Goal: Task Accomplishment & Management: Complete application form

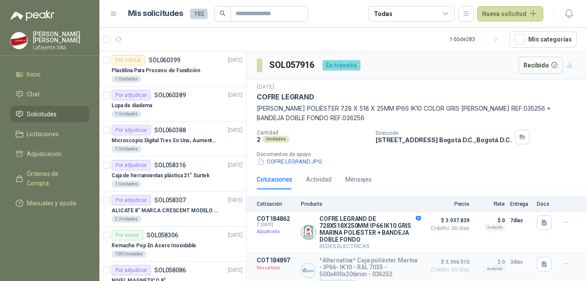
scroll to position [173, 0]
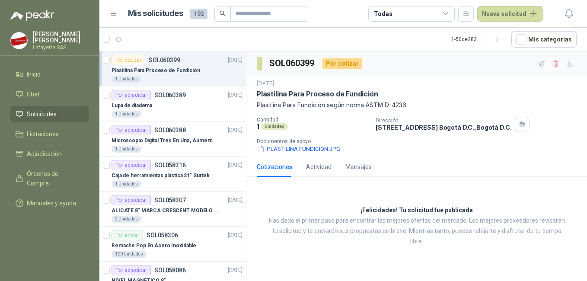
click at [194, 70] on p "Plastilina Para Proceso de Fundición" at bounding box center [155, 71] width 89 height 8
click at [543, 64] on icon "button" at bounding box center [542, 63] width 6 height 6
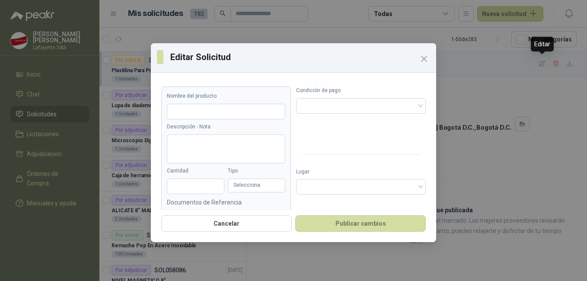
type input "**********"
type textarea "**********"
type input "*"
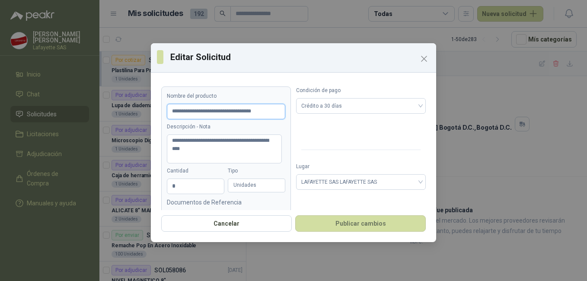
click at [263, 111] on input "**********" at bounding box center [226, 112] width 118 height 16
click at [195, 140] on textarea "**********" at bounding box center [224, 148] width 115 height 29
type textarea "**********"
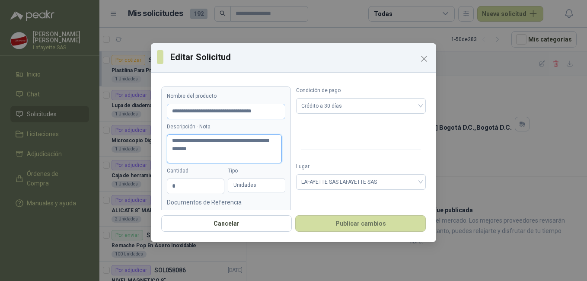
type textarea "**********"
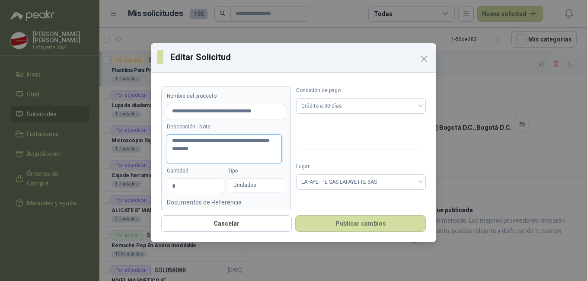
type textarea "**********"
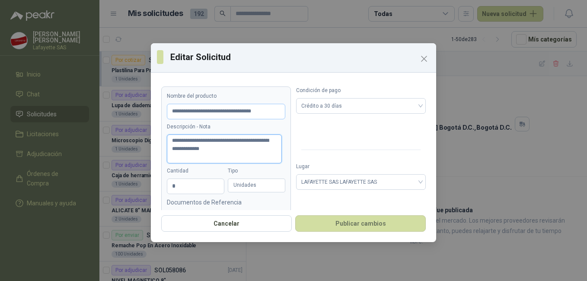
type textarea "**********"
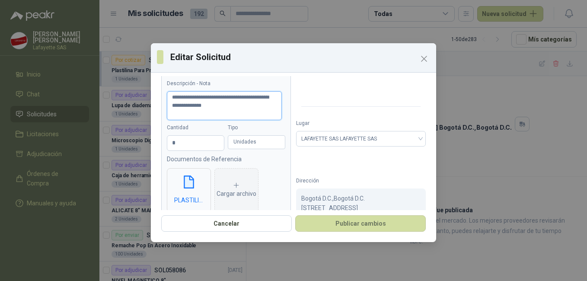
scroll to position [58, 0]
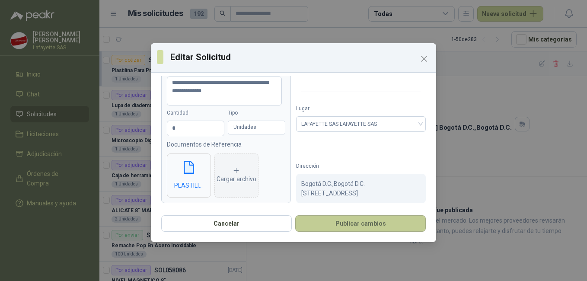
click at [361, 219] on button "Publicar cambios" at bounding box center [360, 223] width 130 height 16
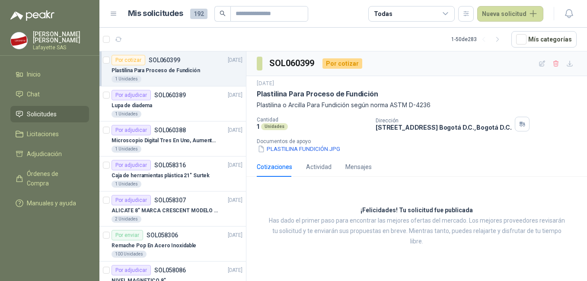
click at [181, 73] on p "Plastilina Para Proceso de Fundición" at bounding box center [155, 71] width 89 height 8
click at [568, 64] on icon "button" at bounding box center [569, 63] width 7 height 7
click at [167, 105] on div "Lupa de diadema" at bounding box center [176, 105] width 131 height 10
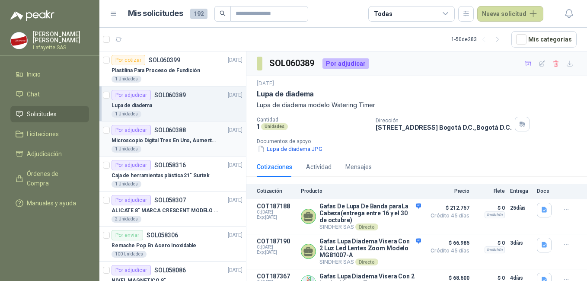
click at [167, 130] on p "SOL060388" at bounding box center [170, 130] width 32 height 6
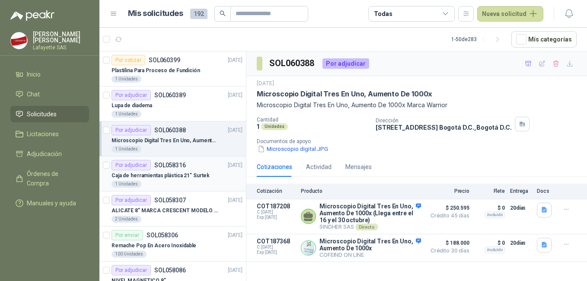
click at [163, 167] on p "SOL058316" at bounding box center [170, 165] width 32 height 6
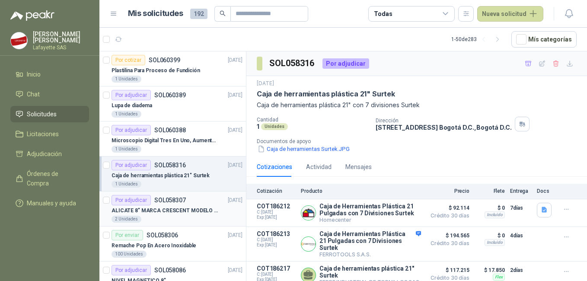
scroll to position [43, 0]
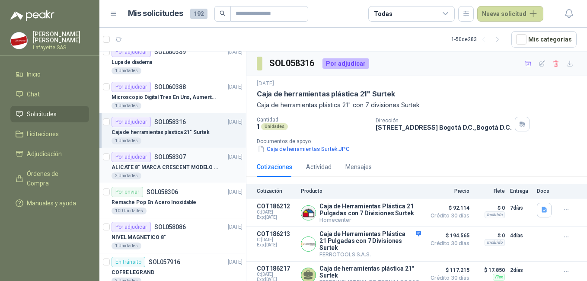
click at [165, 170] on p "ALICATE 8" MARCA CRESCENT MODELO 38008tv" at bounding box center [165, 167] width 108 height 8
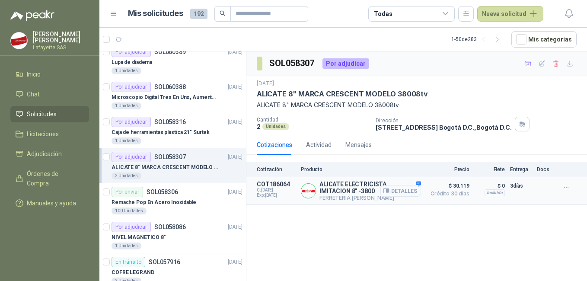
click at [402, 191] on button "Detalles" at bounding box center [400, 191] width 41 height 12
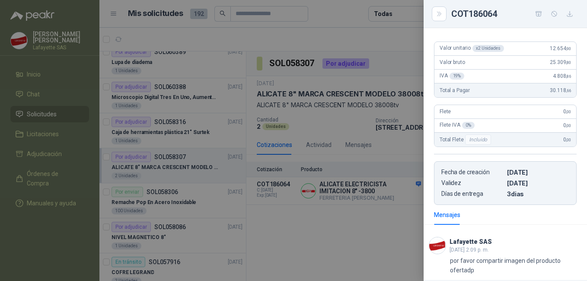
scroll to position [27, 0]
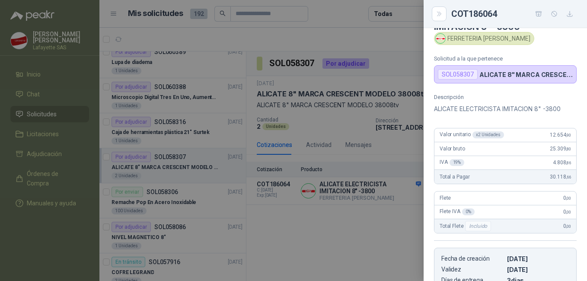
drag, startPoint x: 268, startPoint y: 152, endPoint x: 156, endPoint y: 118, distance: 117.0
click at [268, 152] on div at bounding box center [293, 140] width 587 height 281
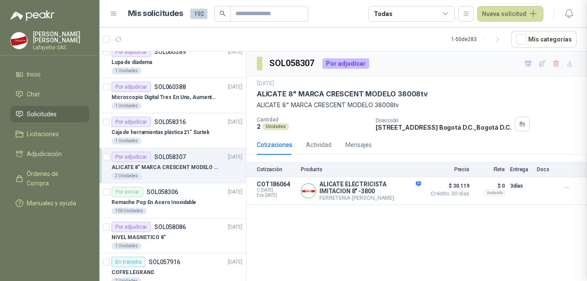
scroll to position [161, 0]
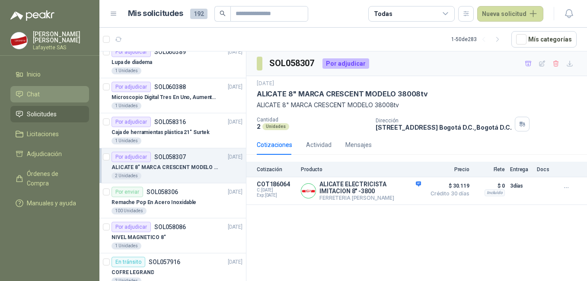
click at [40, 95] on li "Chat" at bounding box center [50, 94] width 68 height 10
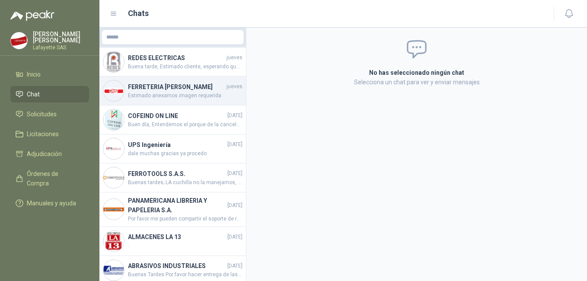
click at [164, 92] on h4 "FERRETERIA [PERSON_NAME]" at bounding box center [176, 87] width 97 height 10
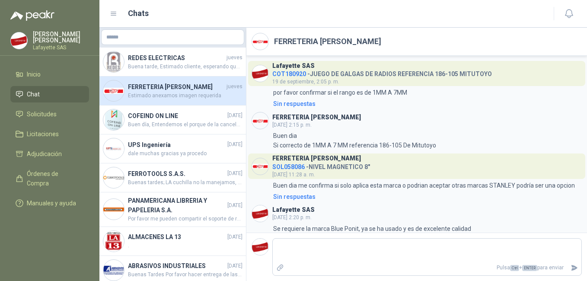
scroll to position [100, 0]
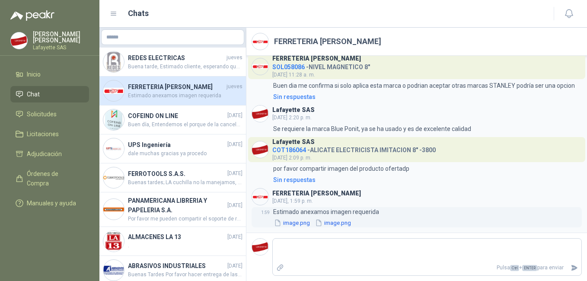
click at [285, 223] on button "image.png" at bounding box center [292, 222] width 38 height 9
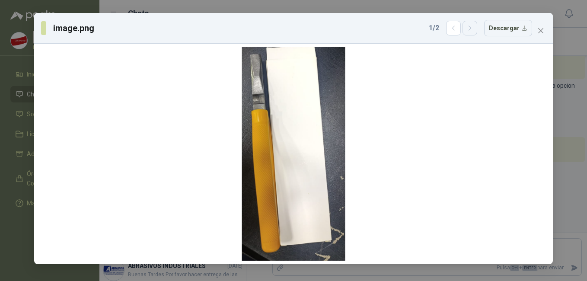
click at [470, 28] on icon "button" at bounding box center [469, 28] width 7 height 7
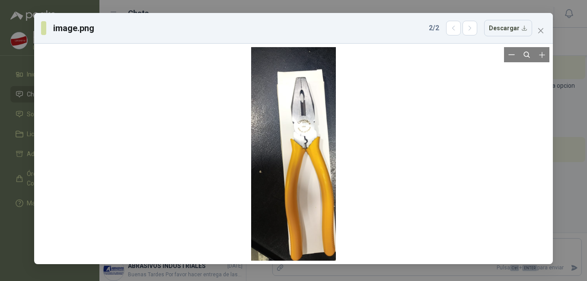
click at [302, 127] on div at bounding box center [293, 153] width 85 height 213
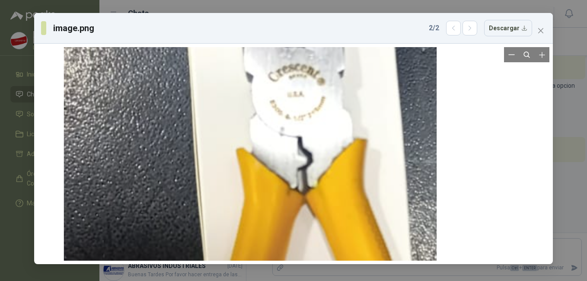
drag, startPoint x: 372, startPoint y: 111, endPoint x: 302, endPoint y: 140, distance: 75.0
click at [302, 140] on div at bounding box center [250, 214] width 373 height 939
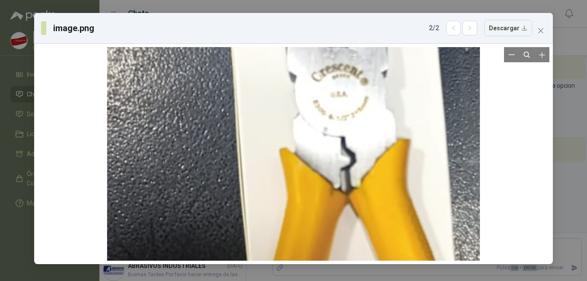
click at [300, 121] on div at bounding box center [293, 214] width 373 height 939
click at [542, 33] on icon "close" at bounding box center [540, 30] width 7 height 7
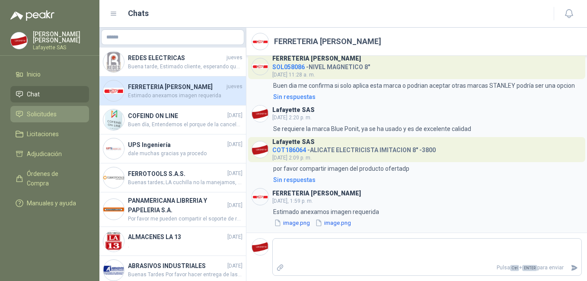
click at [45, 119] on link "Solicitudes" at bounding box center [49, 114] width 79 height 16
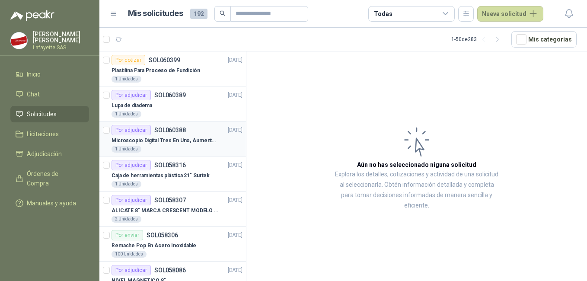
scroll to position [43, 0]
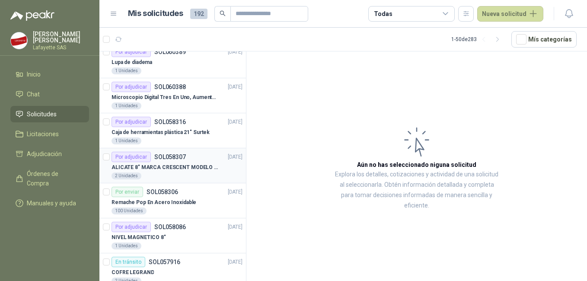
click at [178, 165] on p "ALICATE 8" MARCA CRESCENT MODELO 38008tv" at bounding box center [165, 167] width 108 height 8
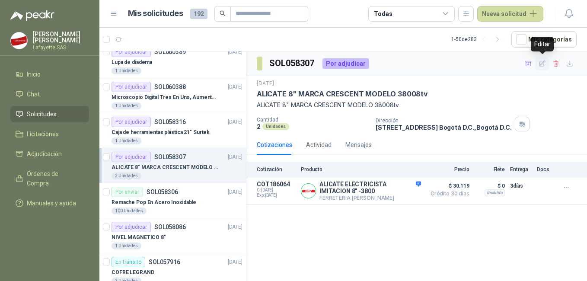
click at [544, 65] on icon "button" at bounding box center [541, 63] width 7 height 7
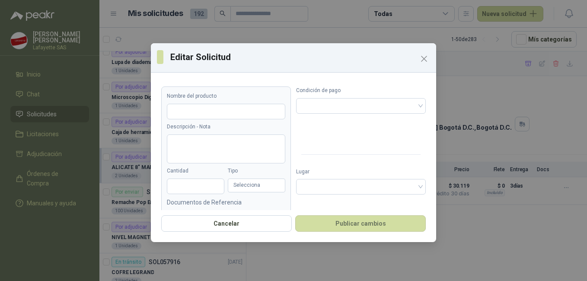
type input "**********"
type textarea "**********"
type input "*"
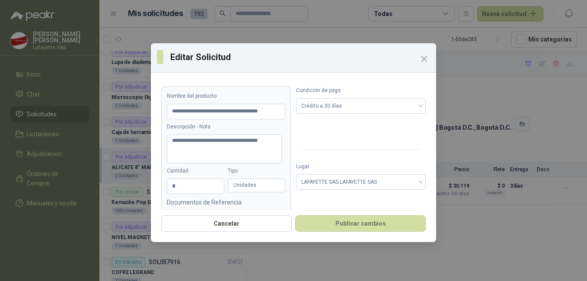
scroll to position [58, 0]
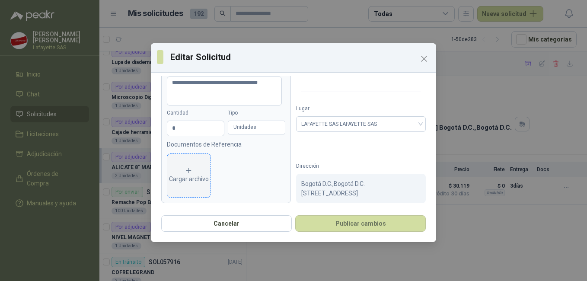
click at [192, 175] on div "Cargar archivo" at bounding box center [189, 175] width 40 height 17
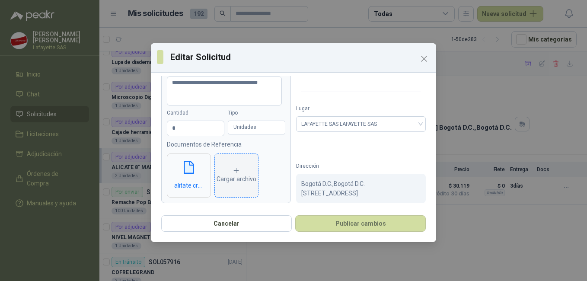
click at [237, 170] on icon at bounding box center [236, 170] width 5 height 5
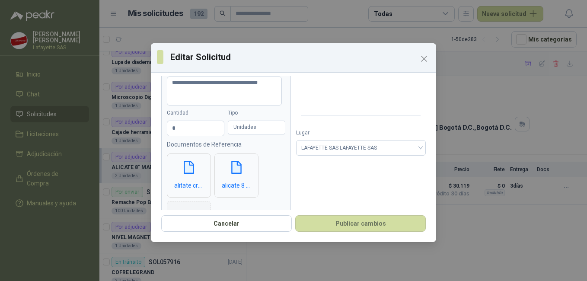
scroll to position [15, 0]
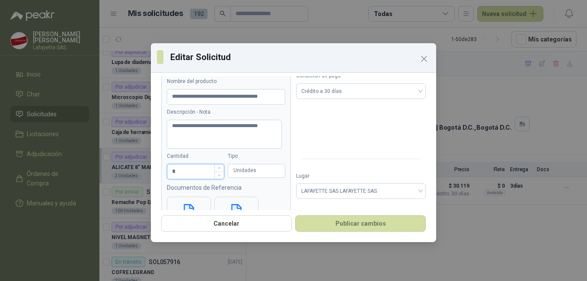
click at [187, 172] on input "*" at bounding box center [195, 171] width 57 height 15
type input "*"
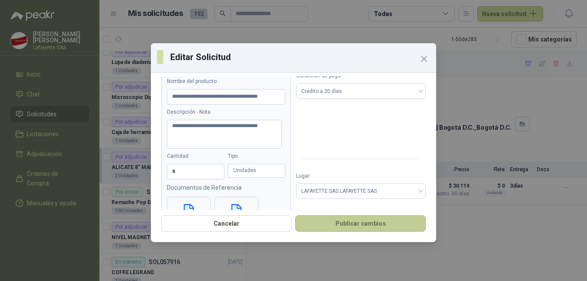
click at [348, 219] on button "Publicar cambios" at bounding box center [360, 223] width 130 height 16
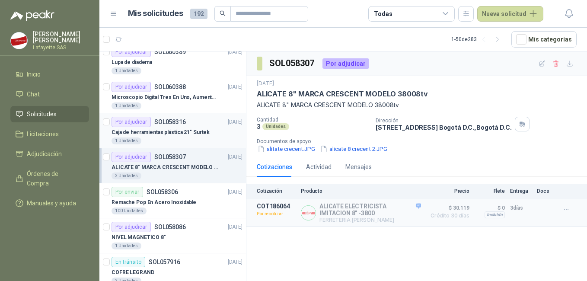
scroll to position [0, 0]
